Goal: Task Accomplishment & Management: Complete application form

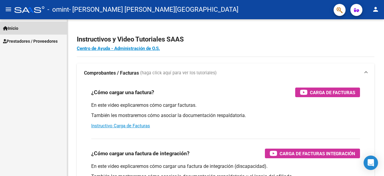
click at [22, 29] on link "Inicio" at bounding box center [33, 28] width 67 height 13
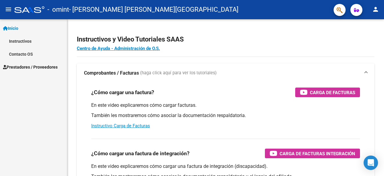
click at [24, 67] on span "Prestadores / Proveedores" at bounding box center [30, 67] width 55 height 7
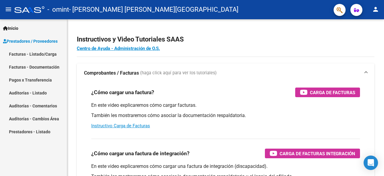
click at [22, 54] on link "Facturas - Listado/Carga" at bounding box center [33, 53] width 67 height 13
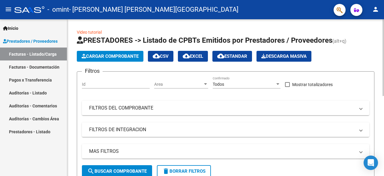
click at [112, 56] on span "Cargar Comprobante" at bounding box center [110, 55] width 57 height 5
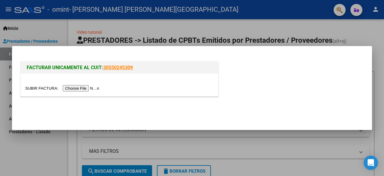
click at [86, 91] on input "file" at bounding box center [63, 88] width 76 height 6
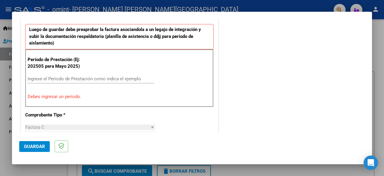
scroll to position [177, 0]
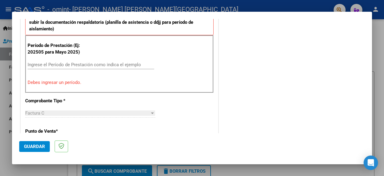
click at [89, 65] on input "Ingrese el Período de Prestación como indica el ejemplo" at bounding box center [91, 64] width 127 height 5
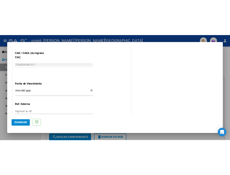
scroll to position [417, 0]
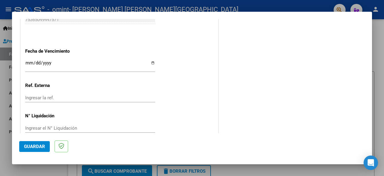
type input "202508"
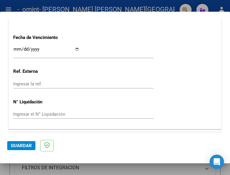
click at [74, 48] on input "Ingresar la fecha" at bounding box center [46, 52] width 66 height 10
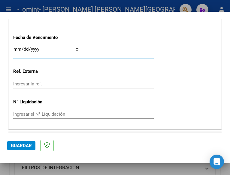
type input "[DATE]"
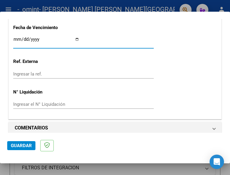
scroll to position [431, 0]
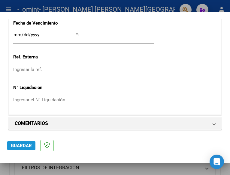
click at [17, 143] on span "Guardar" at bounding box center [21, 145] width 21 height 5
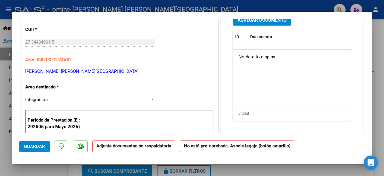
scroll to position [0, 0]
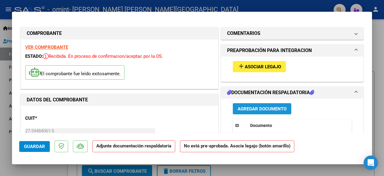
click at [249, 110] on span "Agregar Documento" at bounding box center [262, 108] width 49 height 5
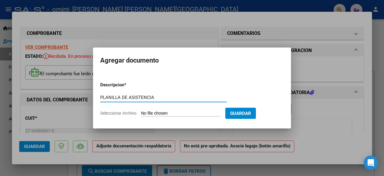
type input "PLANILLA DE ASISTENCIA"
click at [188, 114] on input "Seleccionar Archivo" at bounding box center [181, 114] width 80 height 6
type input "C:\fakepath\BAUTI M AGOSTO.pdf"
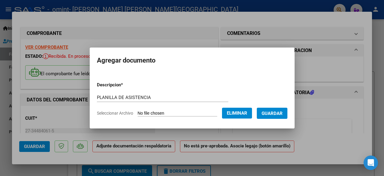
click at [280, 111] on span "Guardar" at bounding box center [272, 113] width 21 height 5
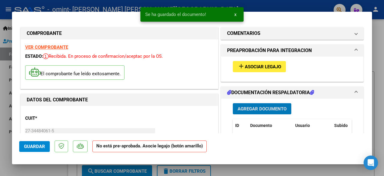
click at [256, 64] on span "Asociar Legajo" at bounding box center [263, 66] width 36 height 5
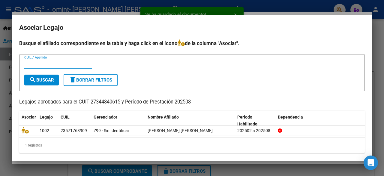
scroll to position [3, 0]
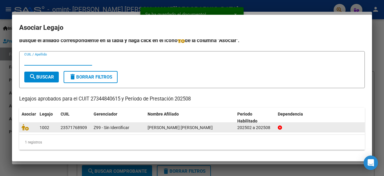
click at [87, 126] on div "23571768909" at bounding box center [75, 127] width 28 height 7
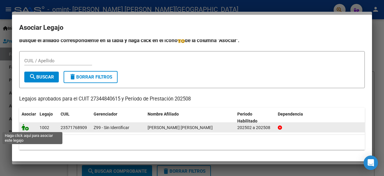
click at [26, 129] on icon at bounding box center [25, 127] width 7 height 7
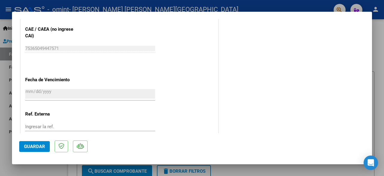
scroll to position [429, 0]
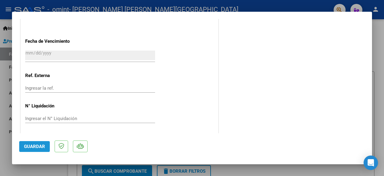
click at [33, 144] on span "Guardar" at bounding box center [34, 146] width 21 height 5
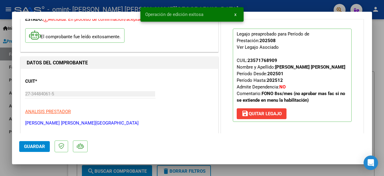
scroll to position [0, 0]
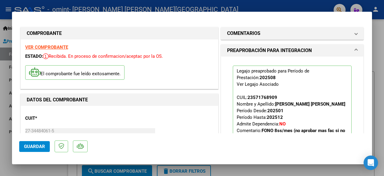
type input "$ 0,00"
